Goal: Transaction & Acquisition: Subscribe to service/newsletter

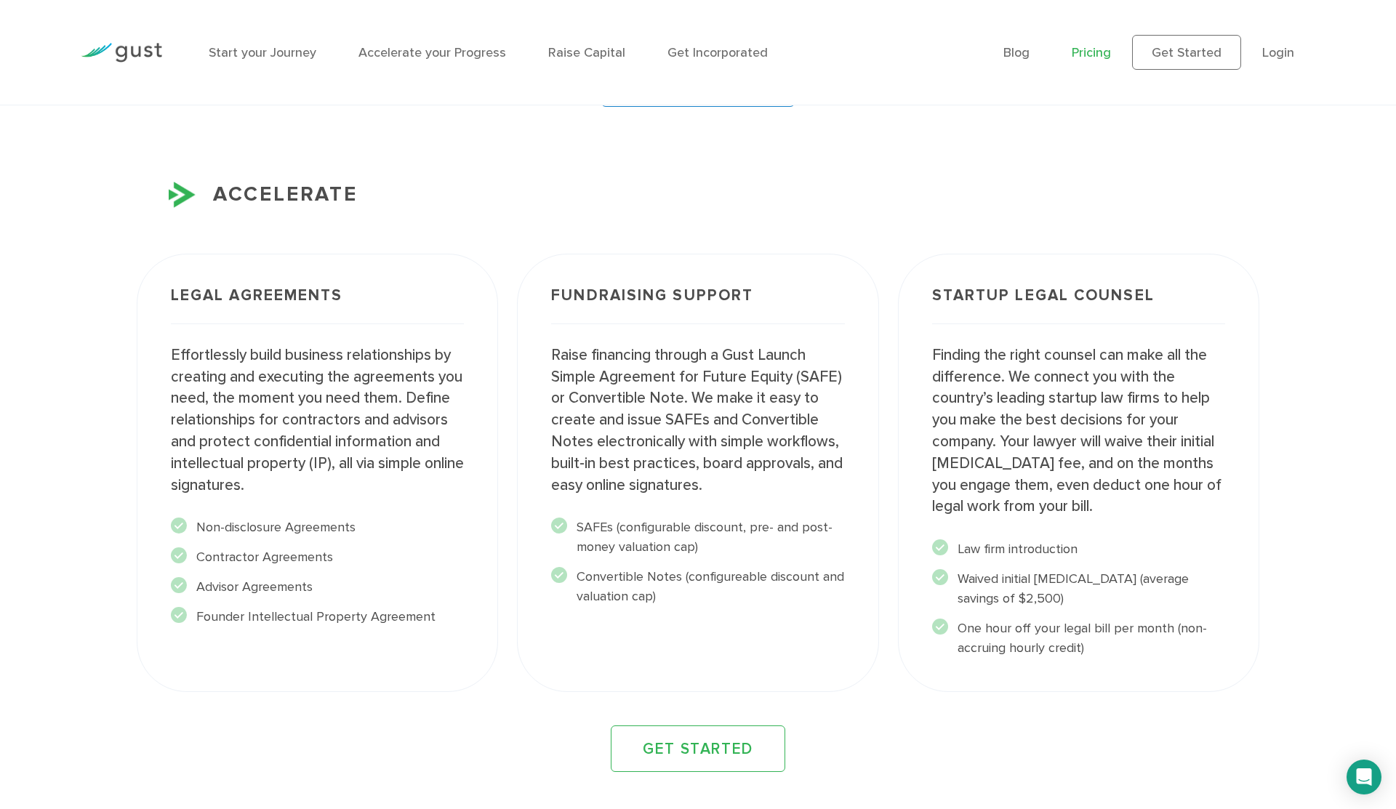
scroll to position [1692, 0]
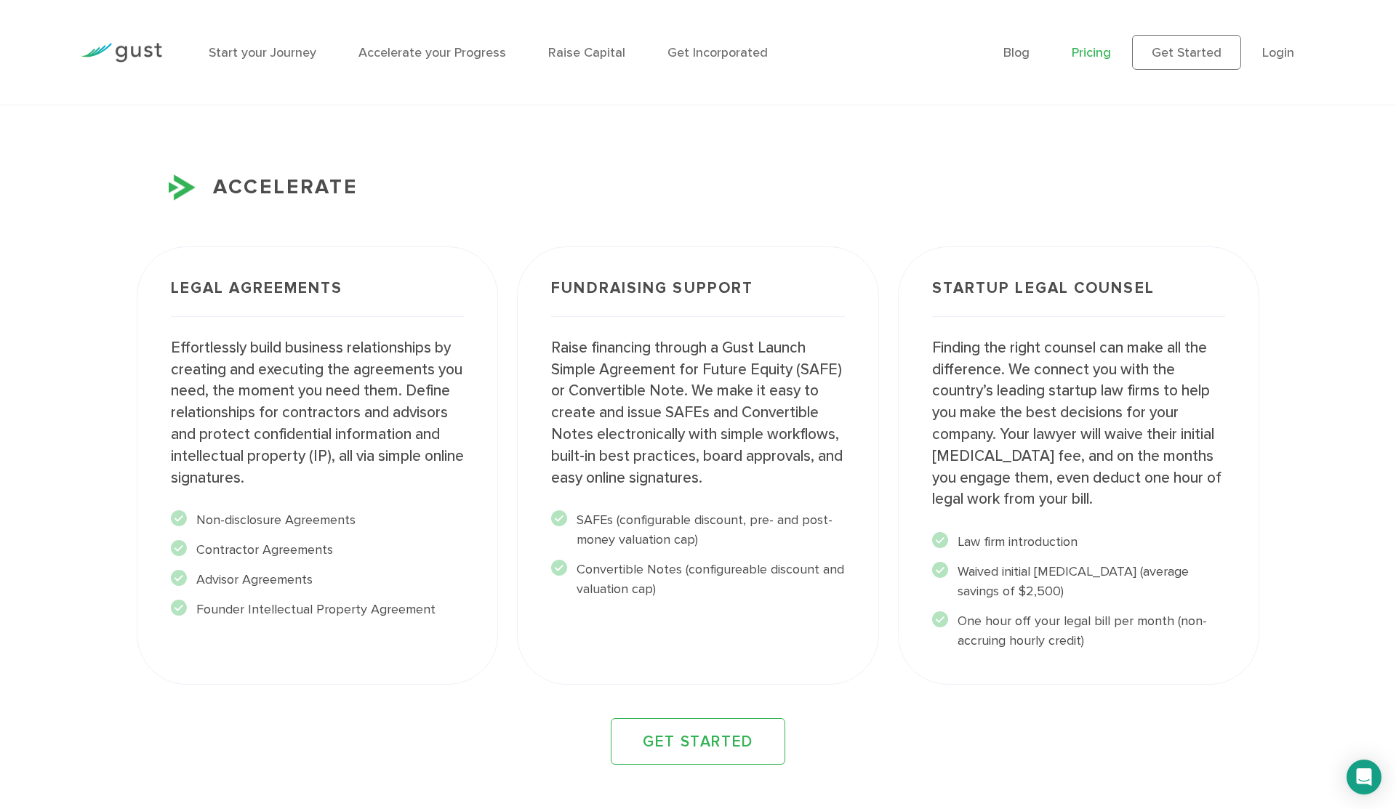
click at [729, 351] on div "ACCELERATE Legal Agreements Effortlessly build business relationships by creati…" at bounding box center [698, 468] width 1123 height 593
click at [724, 713] on link "GET STARTED" at bounding box center [698, 741] width 175 height 47
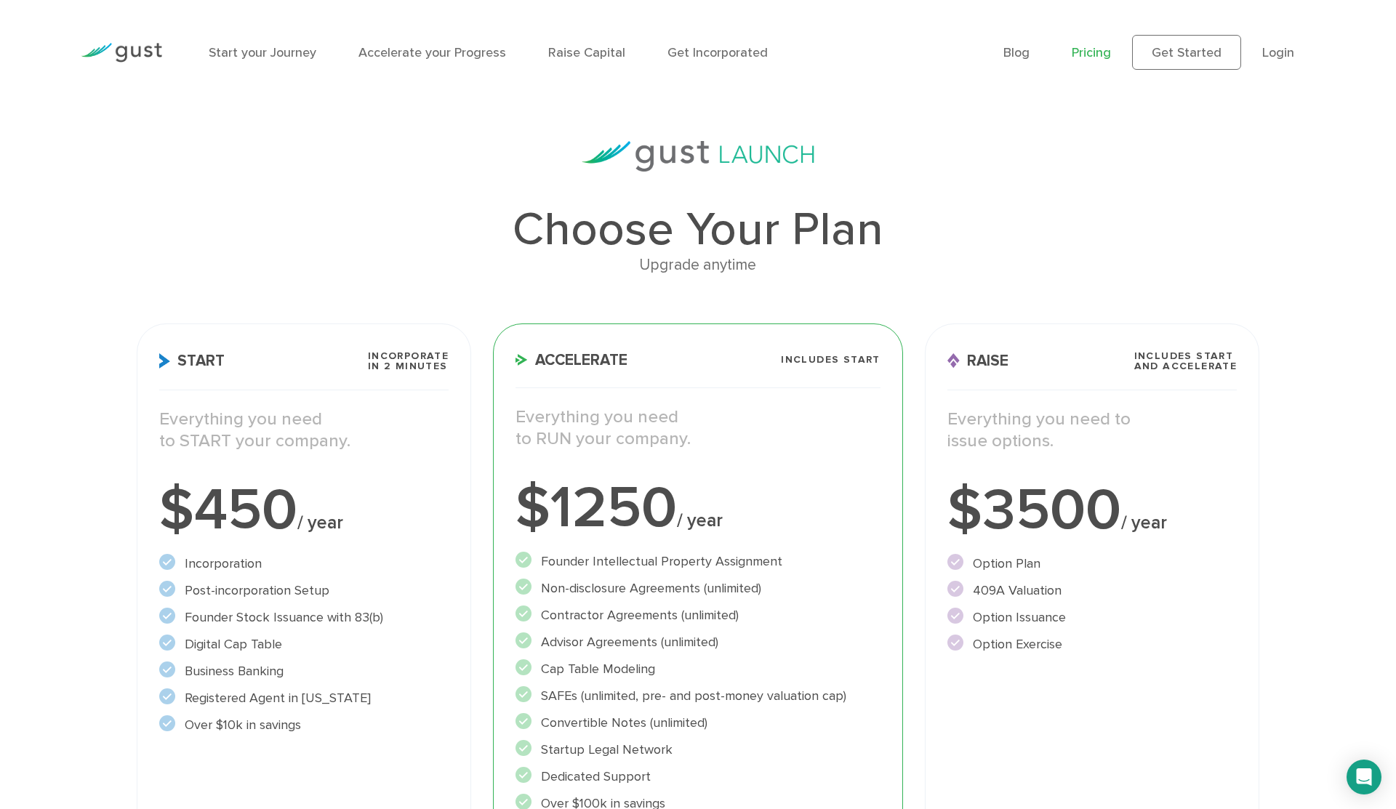
click at [1283, 52] on li "Login" at bounding box center [1278, 53] width 32 height 20
click at [1283, 46] on link "Login" at bounding box center [1278, 52] width 32 height 15
